Goal: Task Accomplishment & Management: Use online tool/utility

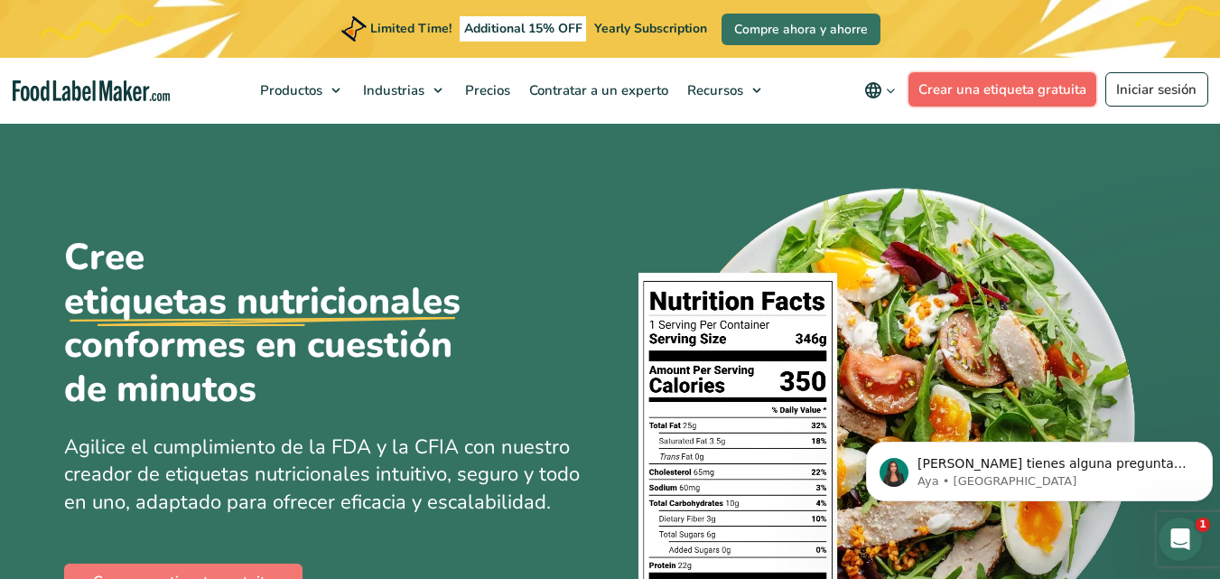
click at [1026, 94] on link "Crear una etiqueta gratuita" at bounding box center [1003, 89] width 189 height 34
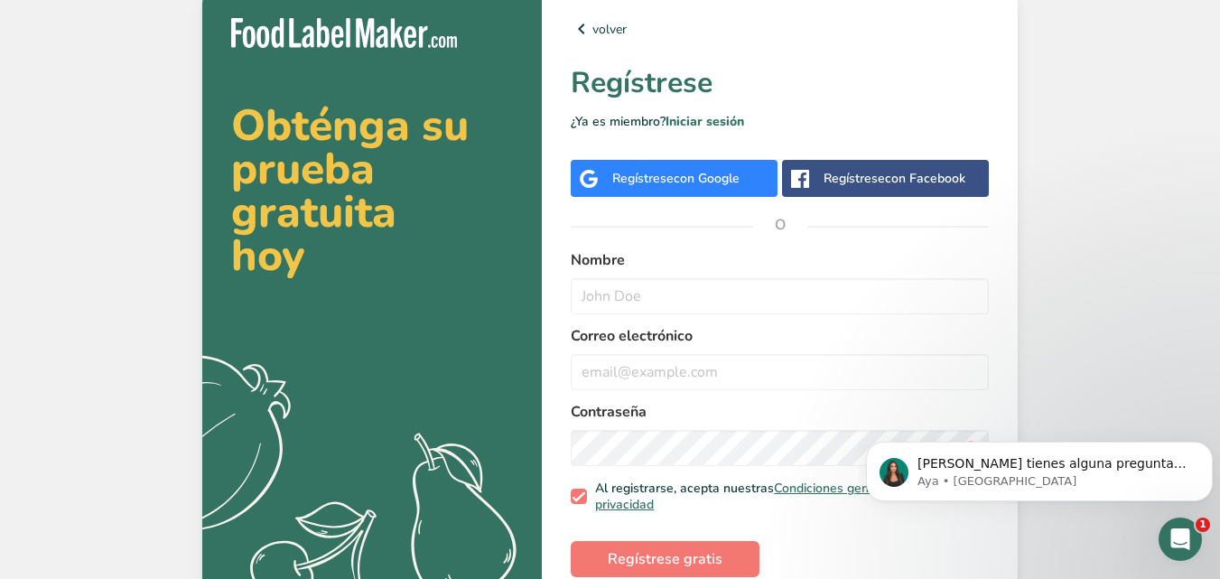
click at [716, 187] on div "Regístrese con Google" at bounding box center [675, 178] width 127 height 19
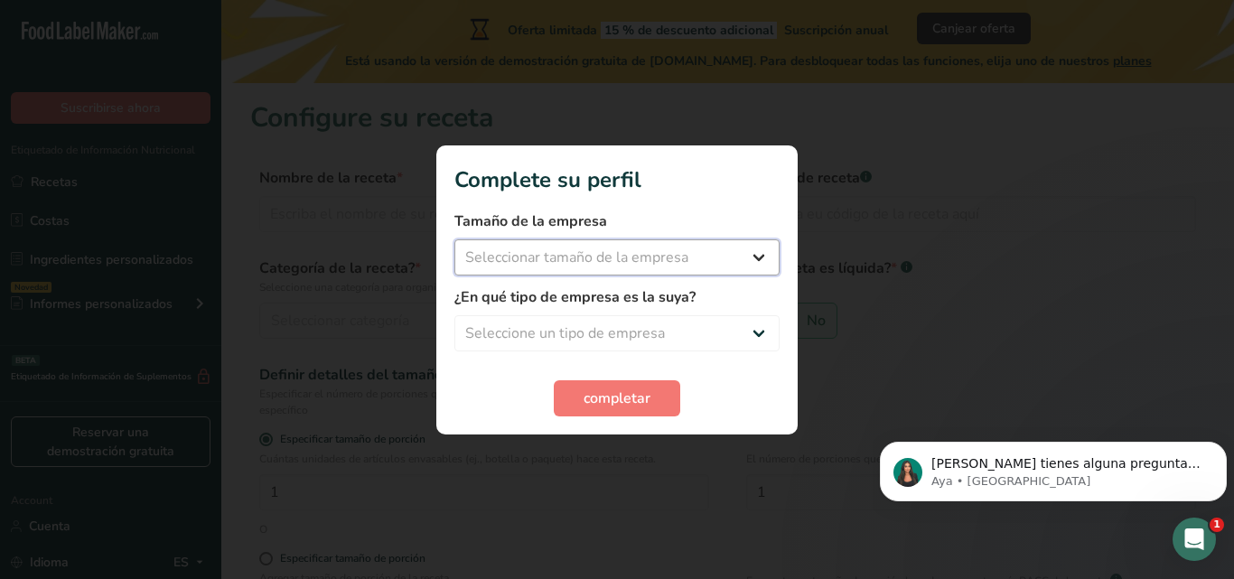
click at [757, 248] on select "Seleccionar tamaño de la empresa Menos de 10 empleados De 10 a 50 empleados De …" at bounding box center [616, 257] width 325 height 36
select select "2"
click at [454, 239] on select "Seleccionar tamaño de la empresa Menos de 10 empleados De 10 a 50 empleados De …" at bounding box center [616, 257] width 325 height 36
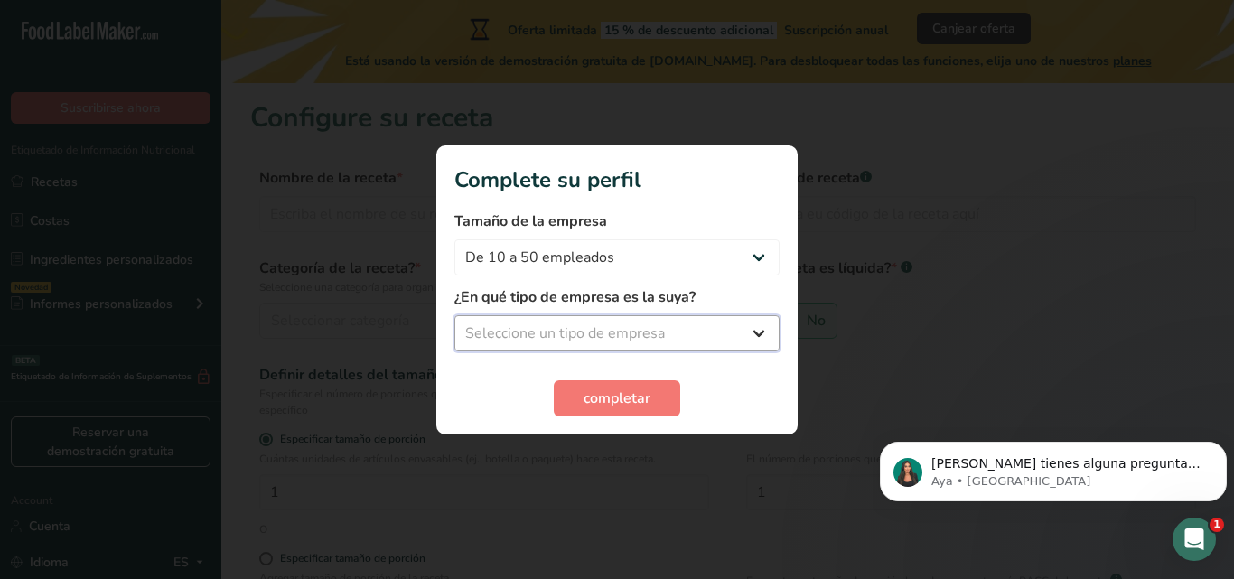
click at [618, 332] on select "Seleccione un tipo de empresa Fabricante de alimentos envasados Restaurante y c…" at bounding box center [616, 333] width 325 height 36
select select "8"
click at [454, 315] on select "Seleccione un tipo de empresa Fabricante de alimentos envasados Restaurante y c…" at bounding box center [616, 333] width 325 height 36
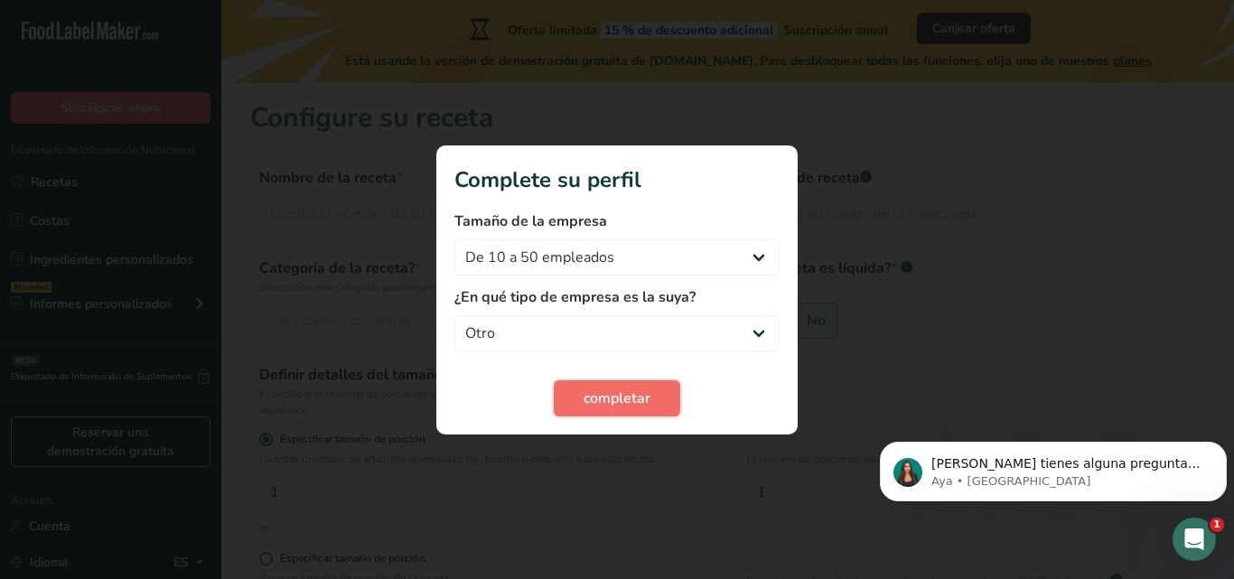
click at [590, 391] on span "completar" at bounding box center [617, 399] width 67 height 22
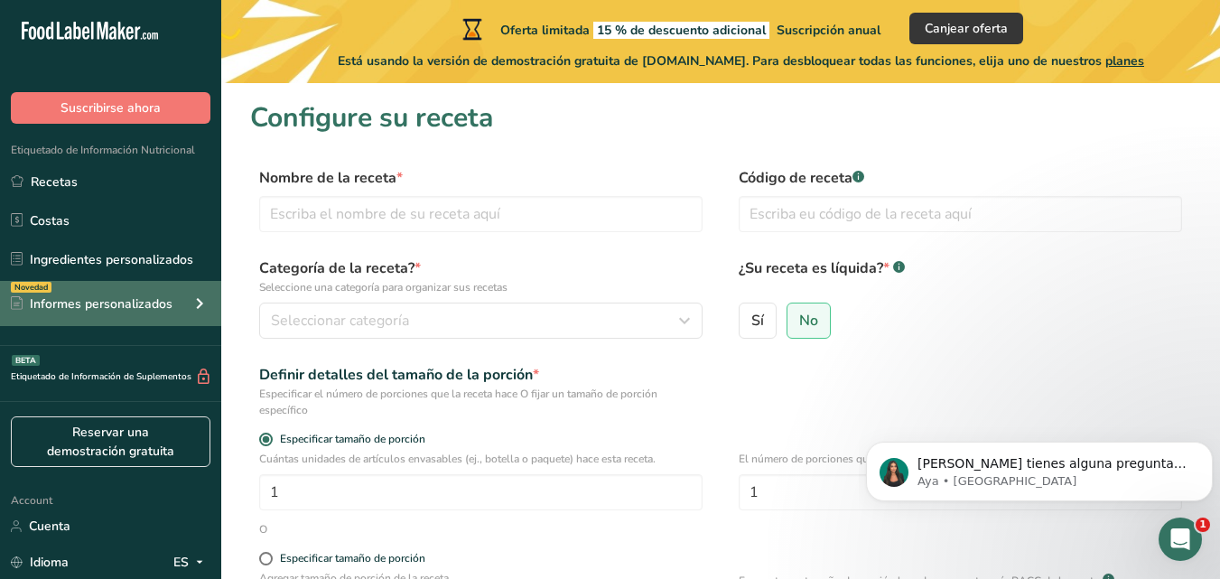
click at [157, 306] on div "Informes personalizados" at bounding box center [92, 304] width 162 height 19
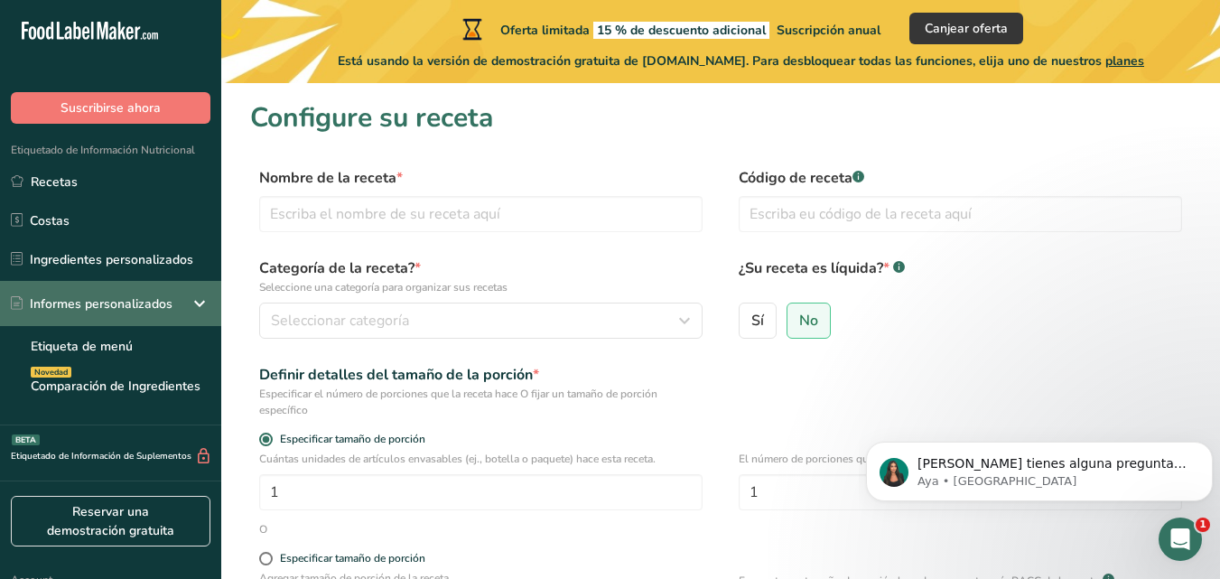
click at [195, 302] on icon at bounding box center [200, 303] width 22 height 33
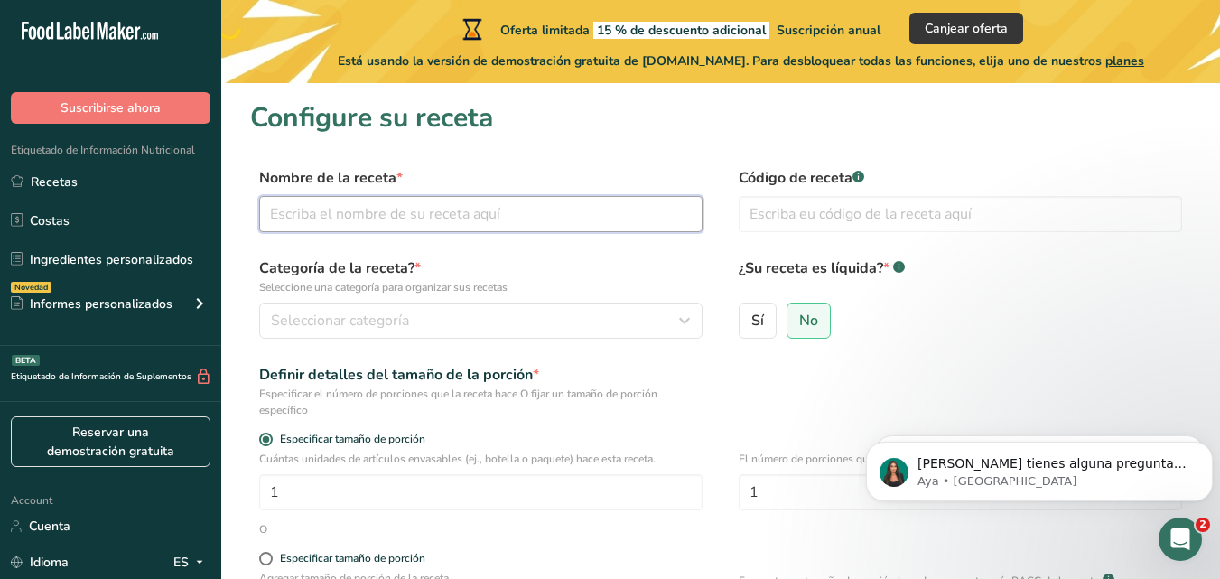
click at [423, 210] on input "text" at bounding box center [481, 214] width 444 height 36
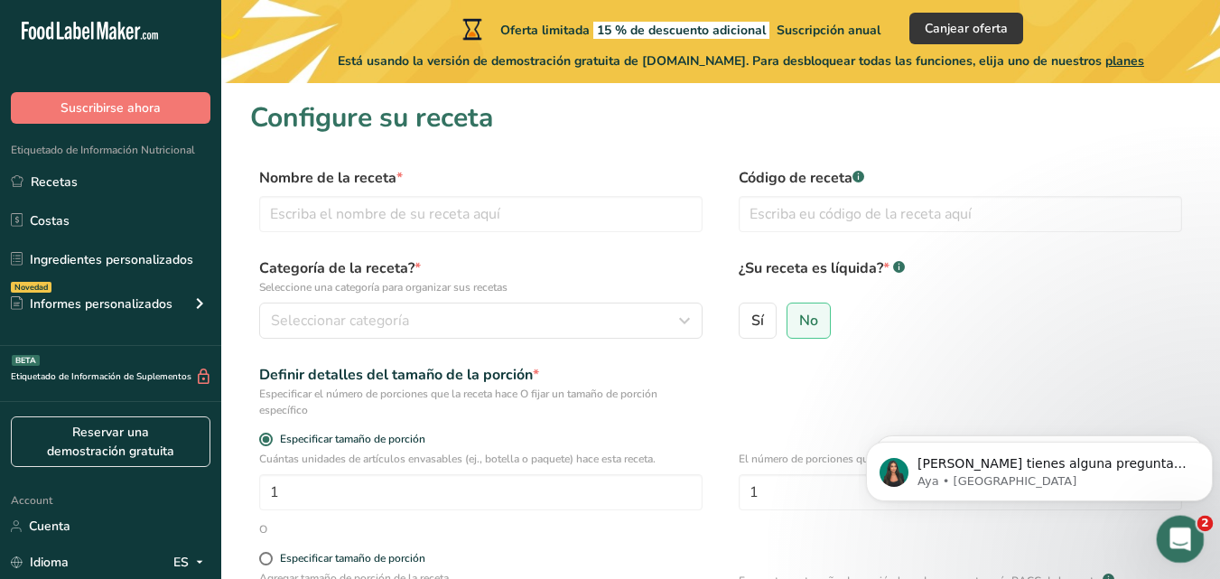
click at [1185, 538] on icon "Abrir Intercom Messenger" at bounding box center [1179, 537] width 30 height 30
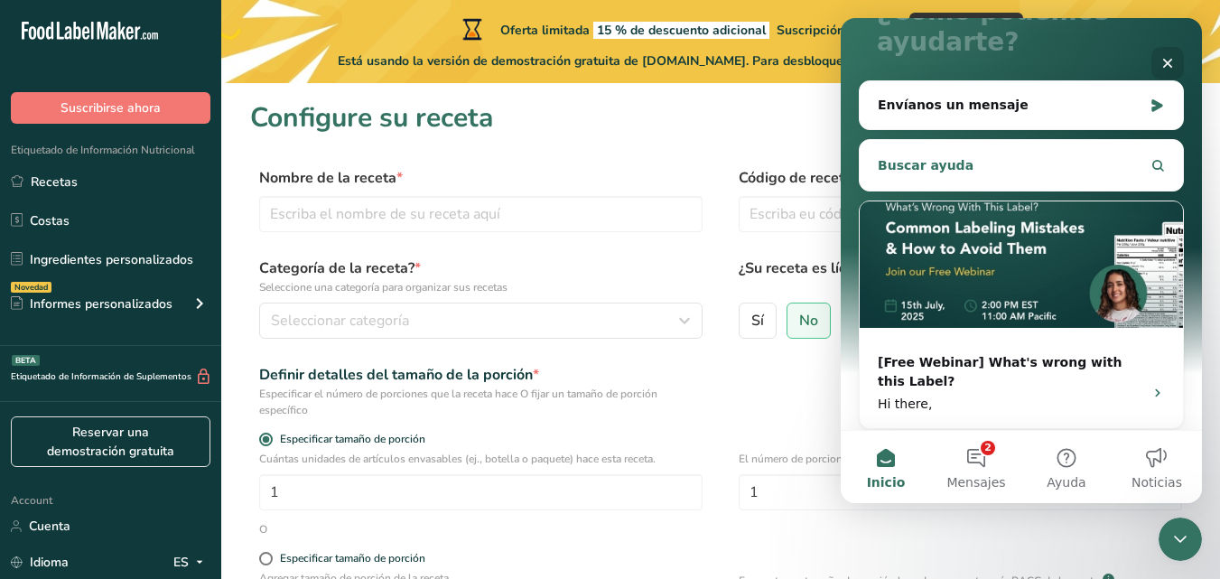
scroll to position [189, 0]
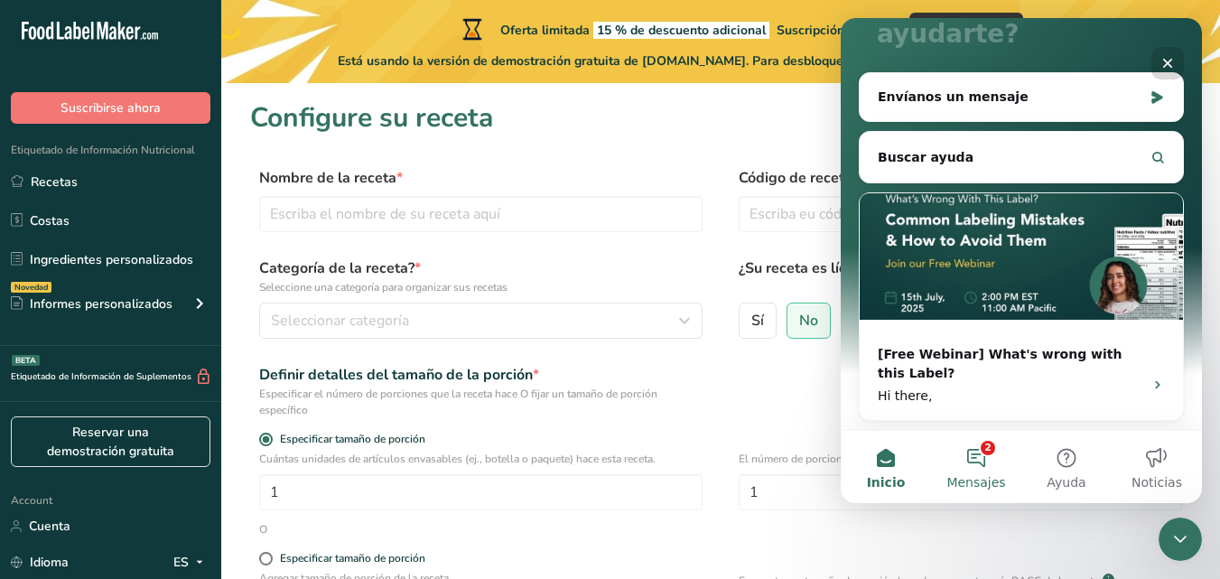
click at [969, 459] on button "2 Mensajes" at bounding box center [976, 467] width 90 height 72
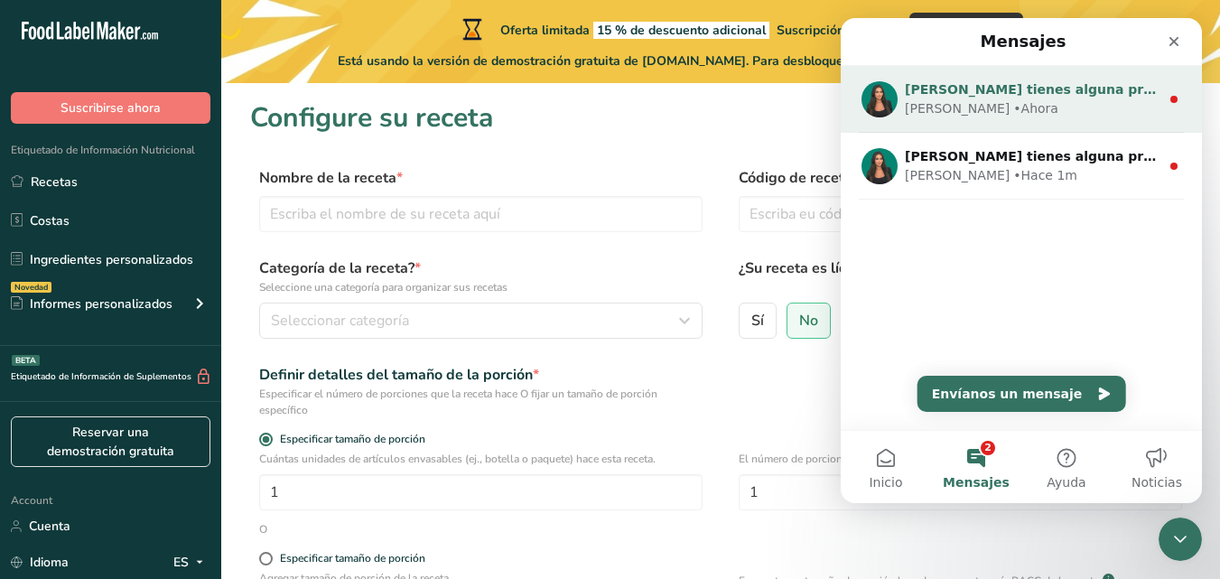
click at [995, 114] on div "Aya • [GEOGRAPHIC_DATA]" at bounding box center [1032, 108] width 255 height 19
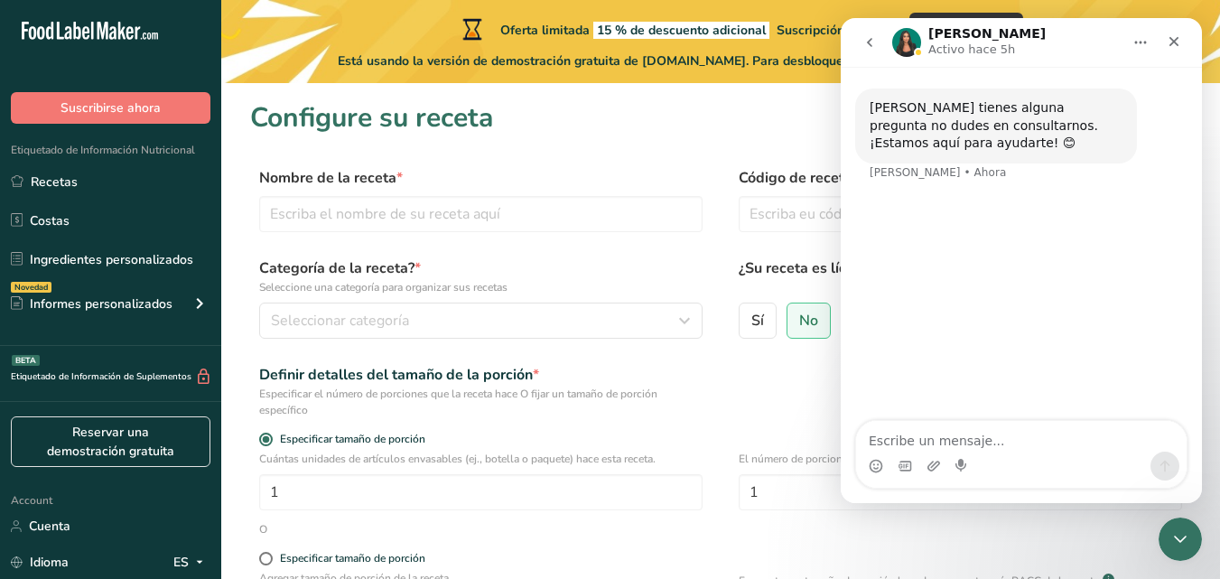
type textarea "h"
type textarea "Hola, dime estoy buscando realizar una tabla nutricional"
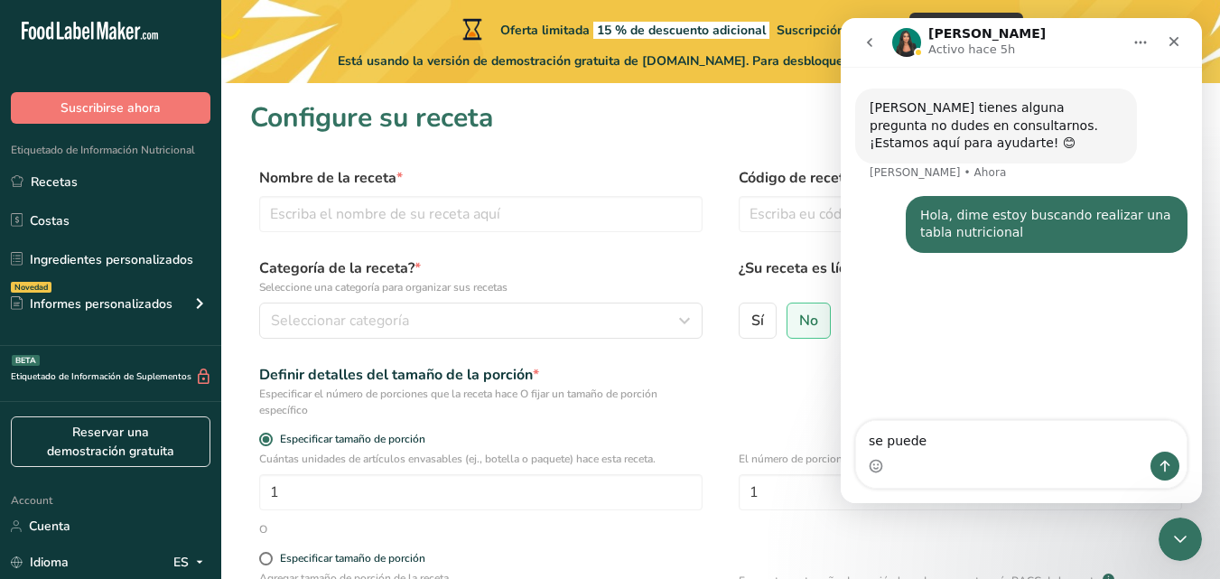
type textarea "se puede?"
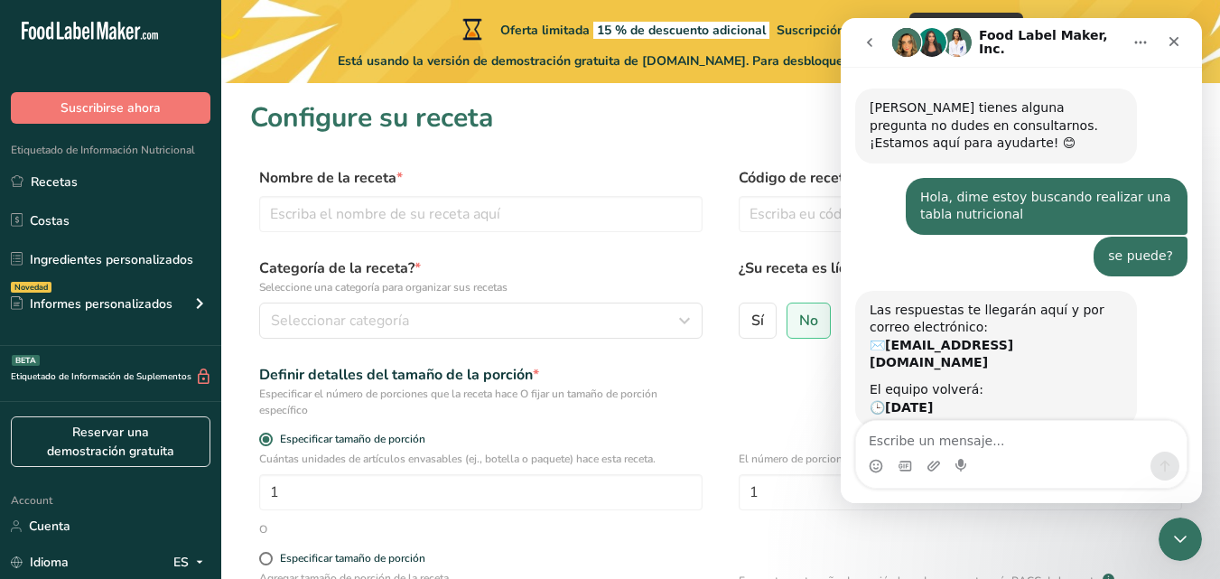
scroll to position [78, 0]
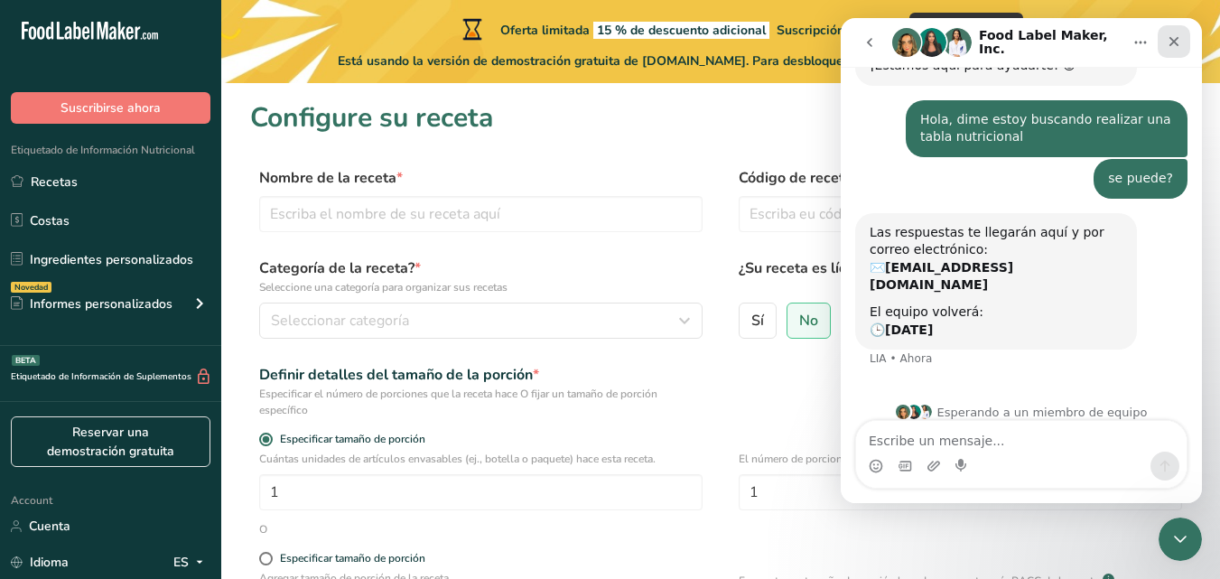
click at [1181, 48] on icon "Cerrar" at bounding box center [1174, 41] width 14 height 14
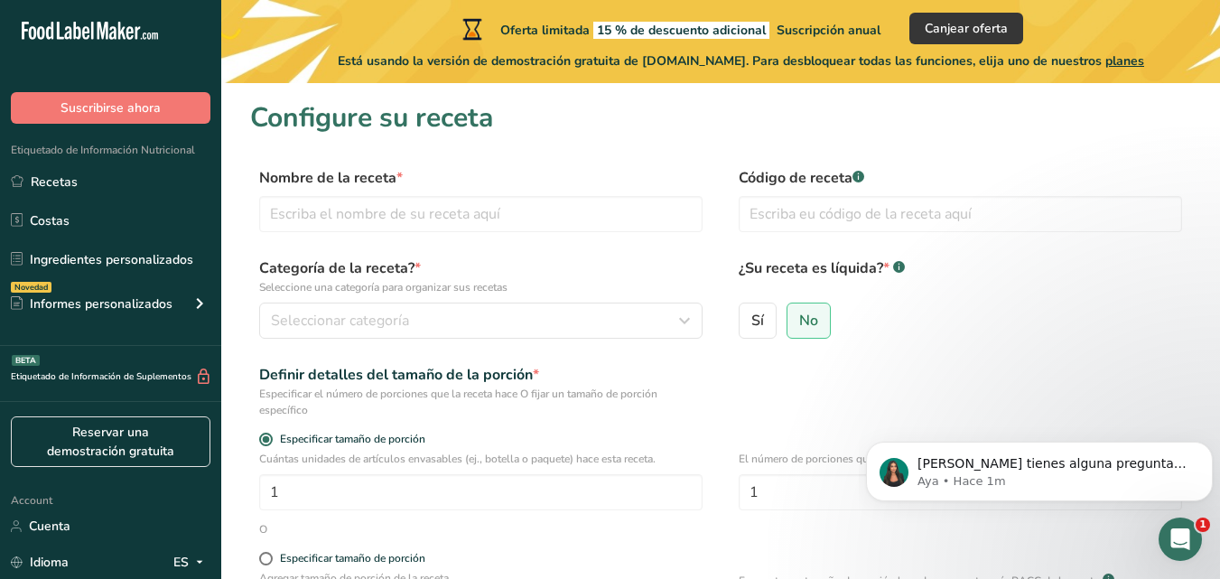
scroll to position [0, 0]
click at [114, 216] on link "Costas" at bounding box center [110, 220] width 221 height 34
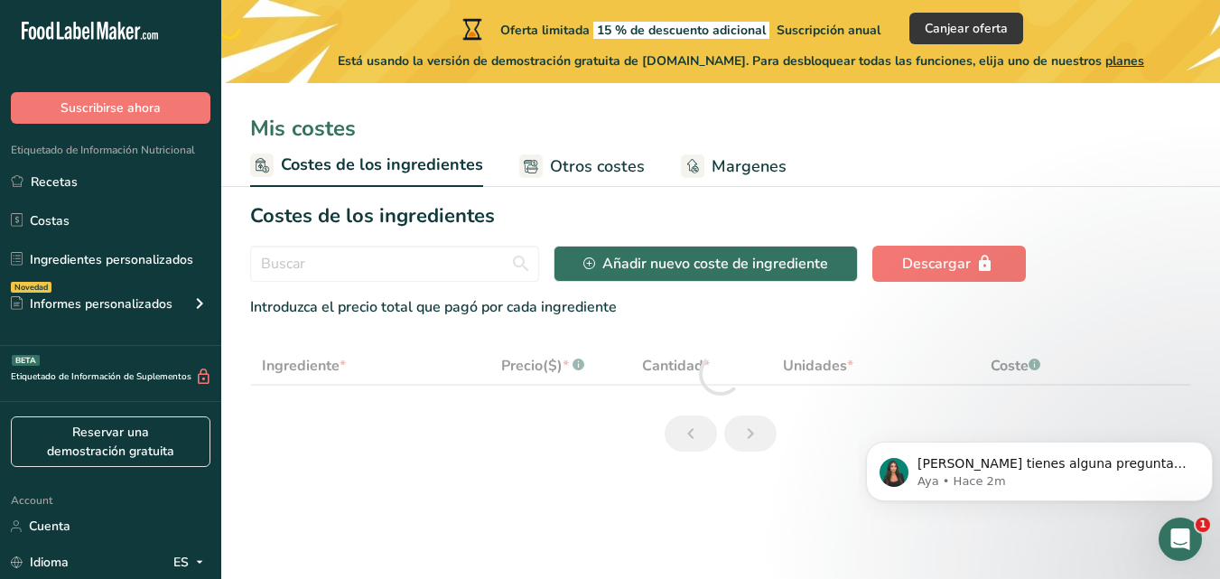
select select "1"
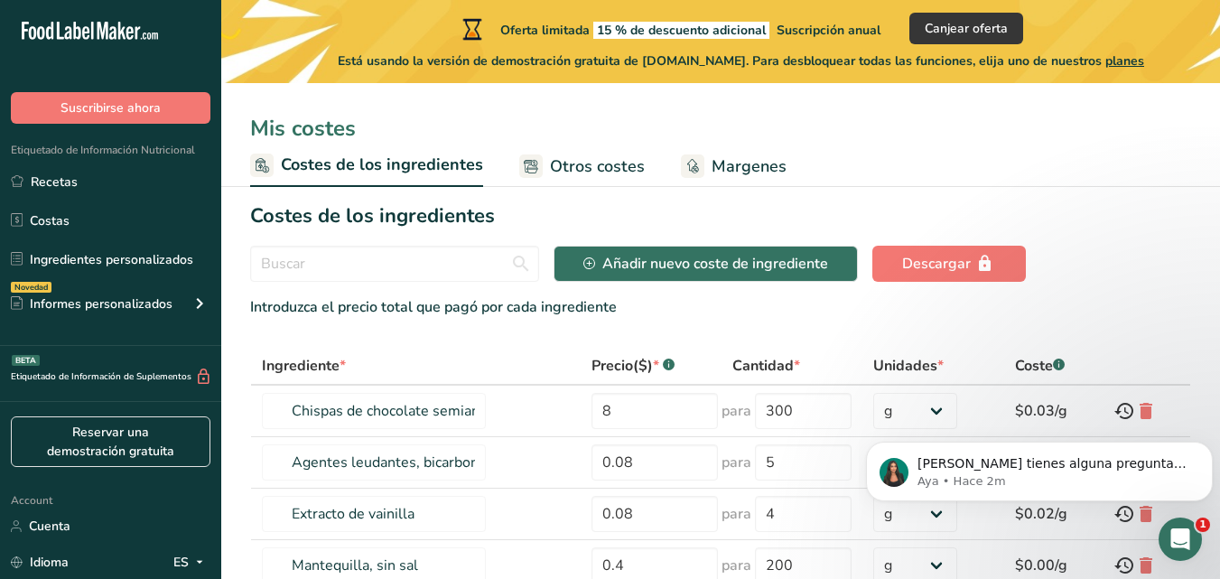
drag, startPoint x: 557, startPoint y: 156, endPoint x: 655, endPoint y: 156, distance: 97.6
click at [558, 156] on span "Otros costes" at bounding box center [597, 166] width 95 height 24
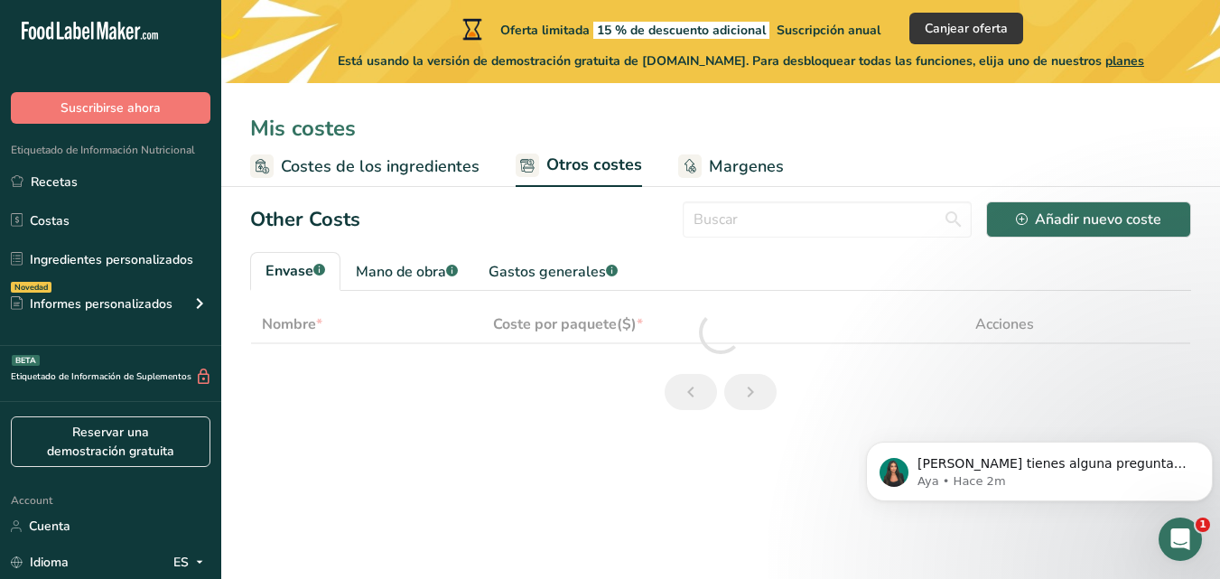
click at [750, 164] on span "Margenes" at bounding box center [746, 166] width 75 height 24
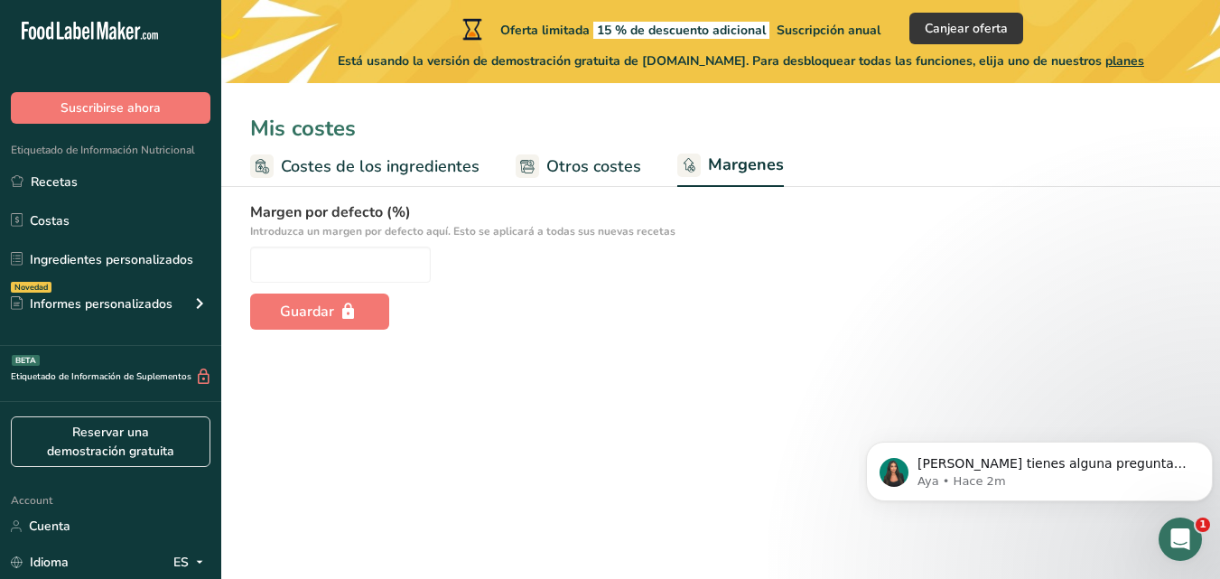
click at [416, 172] on span "Costes de los ingredientes" at bounding box center [380, 166] width 199 height 24
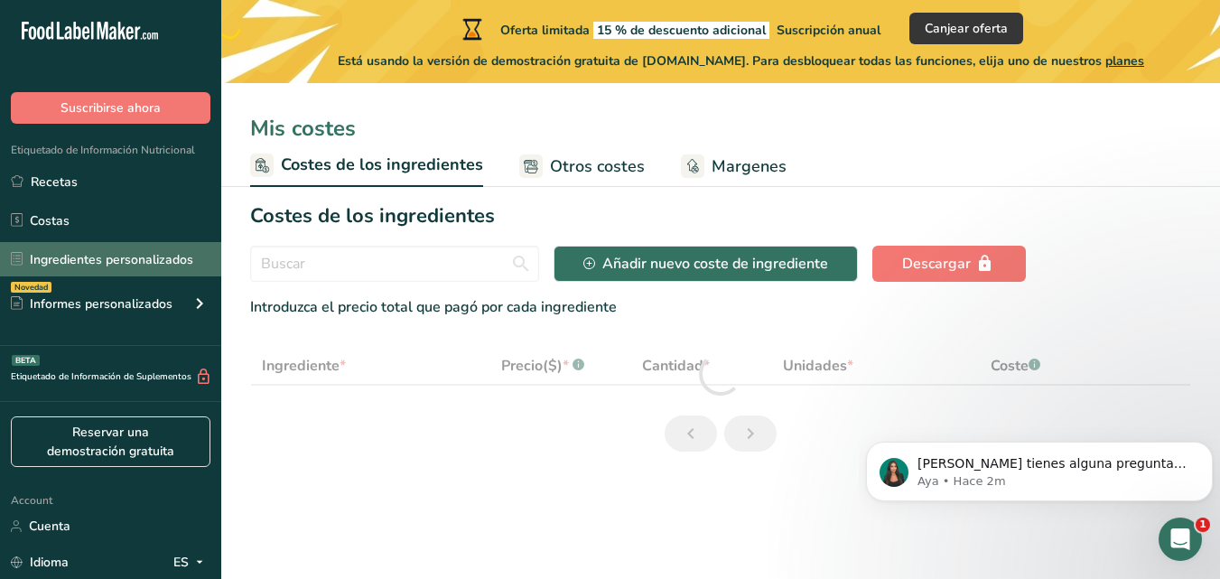
click at [74, 263] on link "Ingredientes personalizados" at bounding box center [110, 259] width 221 height 34
select select "1"
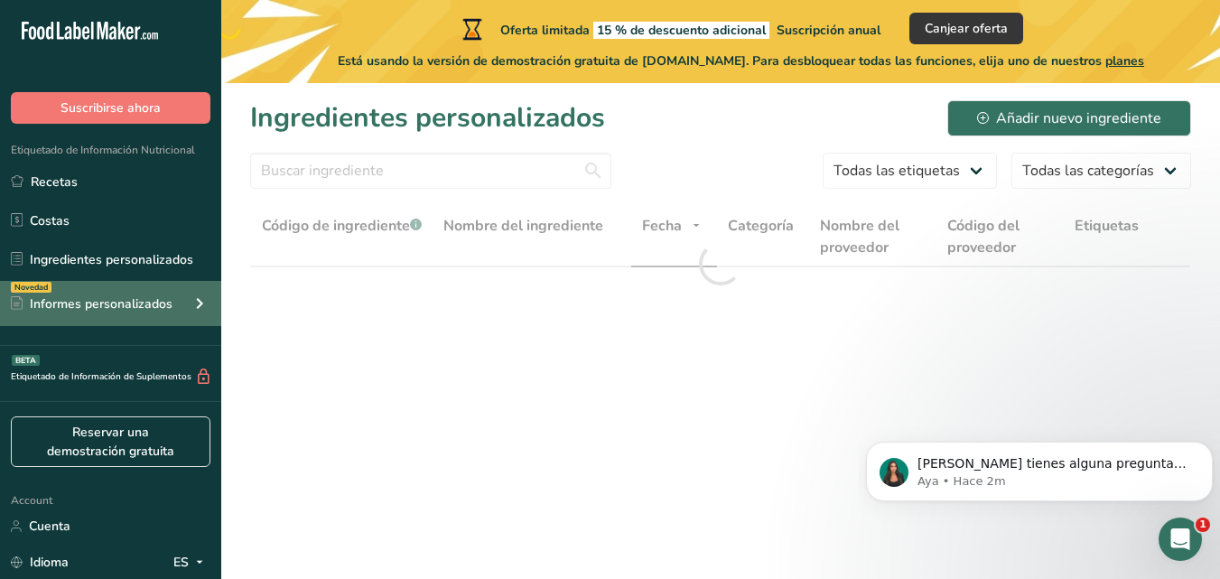
click at [75, 300] on div "Informes personalizados" at bounding box center [92, 304] width 162 height 19
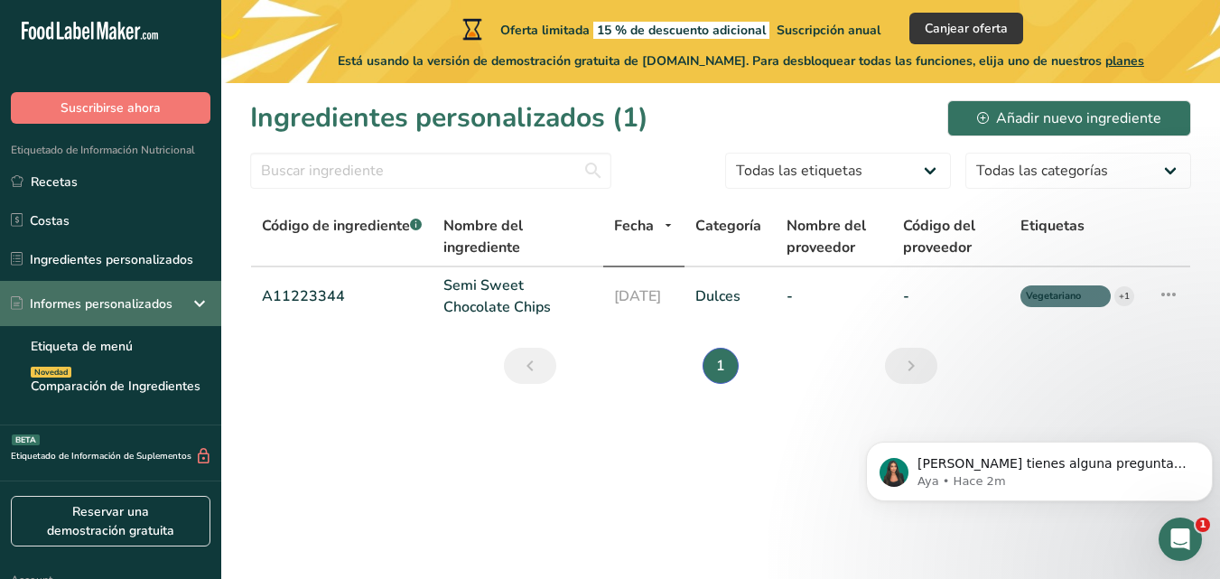
click at [147, 305] on div "Informes personalizados" at bounding box center [92, 304] width 162 height 19
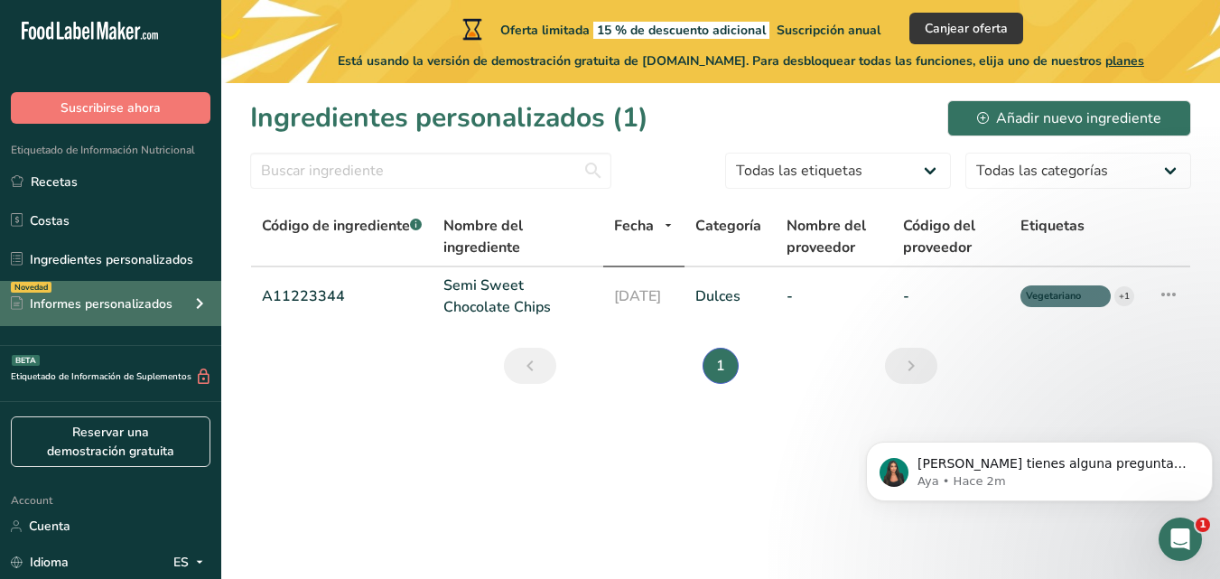
click at [147, 305] on div "Informes personalizados" at bounding box center [92, 304] width 162 height 19
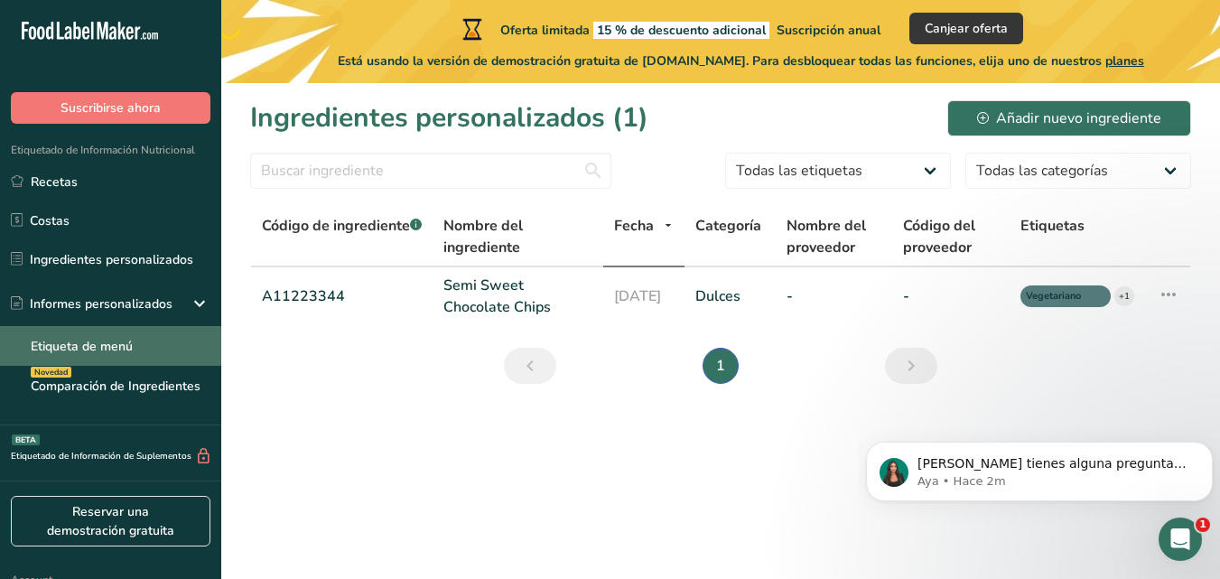
click at [139, 346] on link "Etiqueta de menú" at bounding box center [110, 346] width 221 height 40
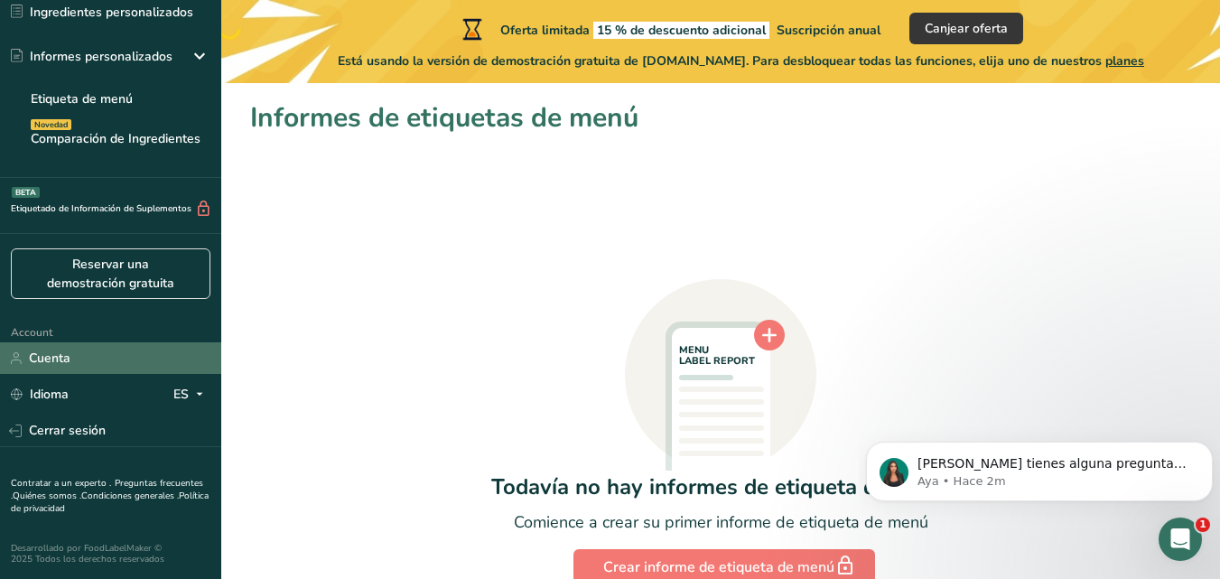
scroll to position [93, 0]
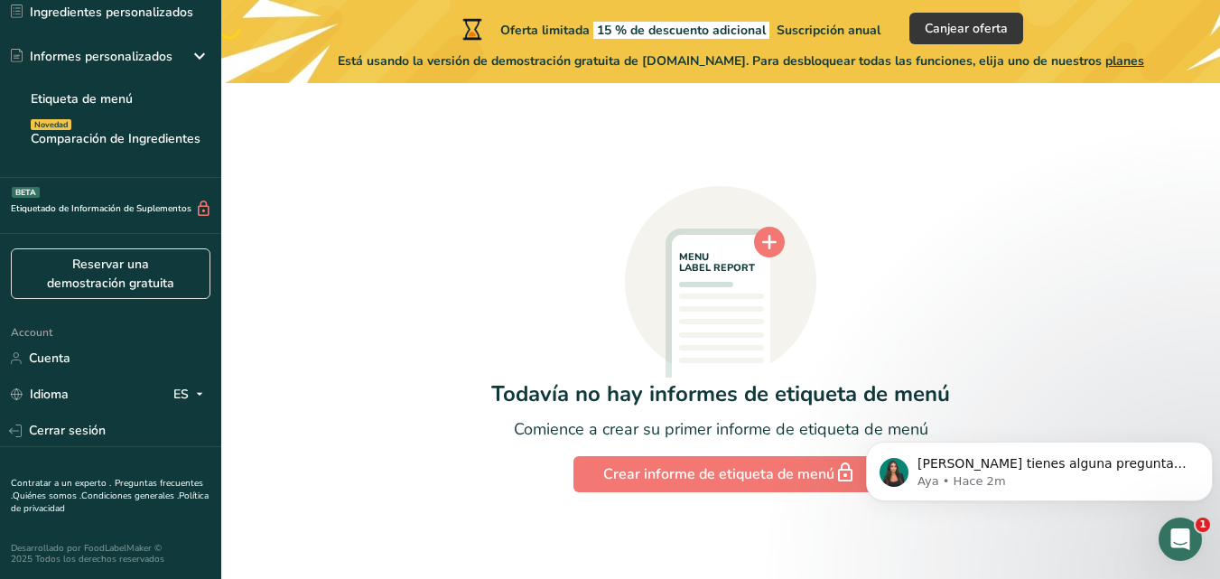
click at [771, 241] on icon at bounding box center [769, 242] width 14 height 14
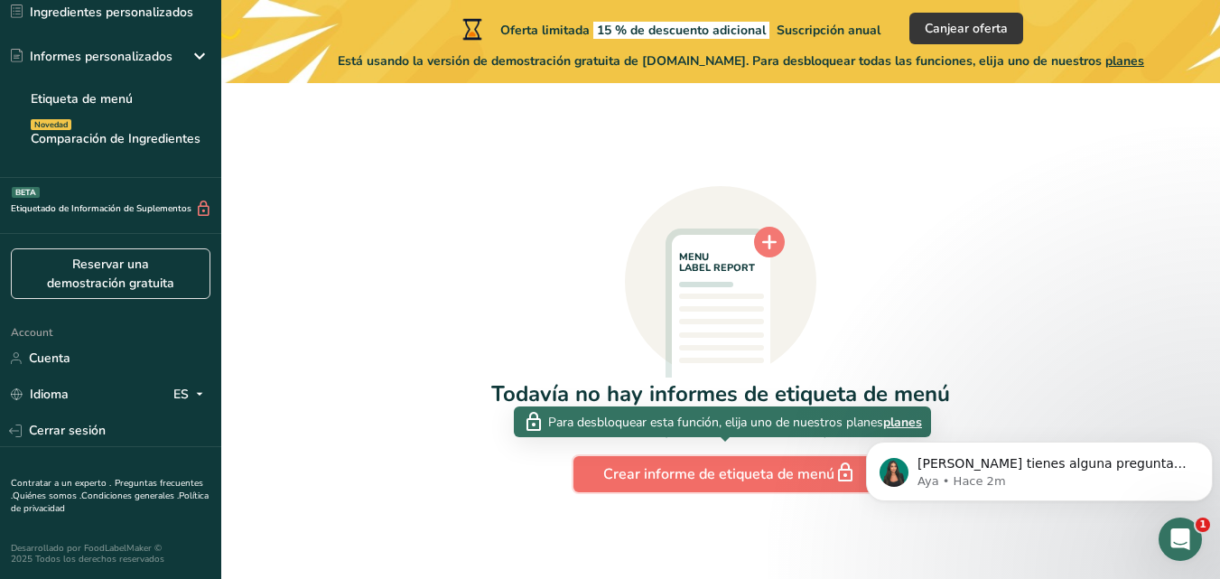
click at [666, 481] on div "Crear informe de etiqueta de menú" at bounding box center [724, 474] width 242 height 25
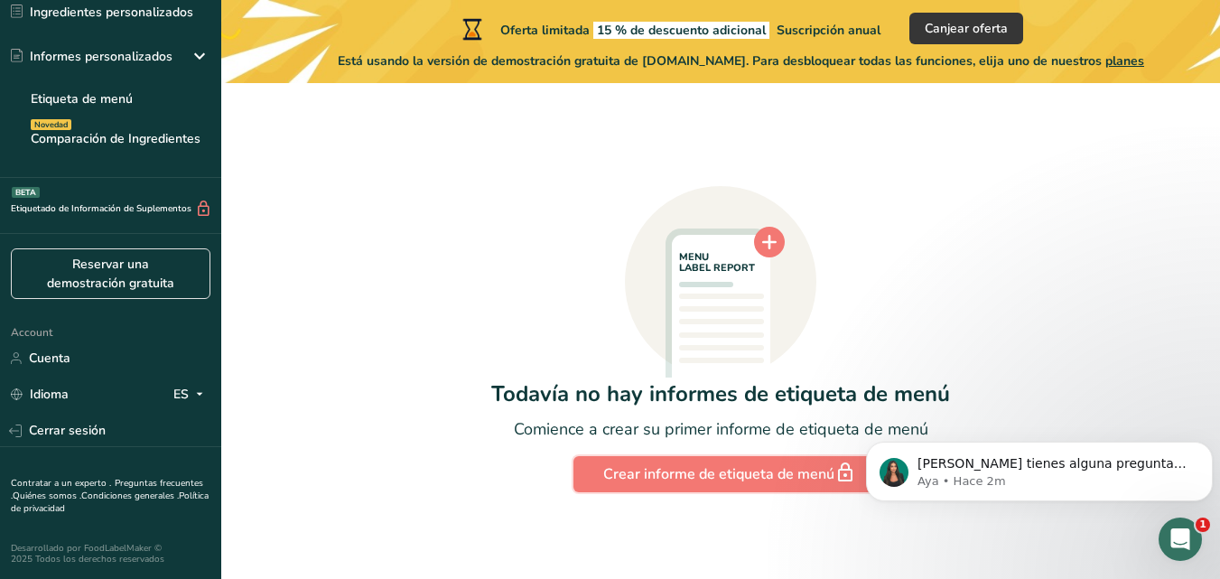
scroll to position [0, 0]
